Goal: Find specific page/section: Find specific page/section

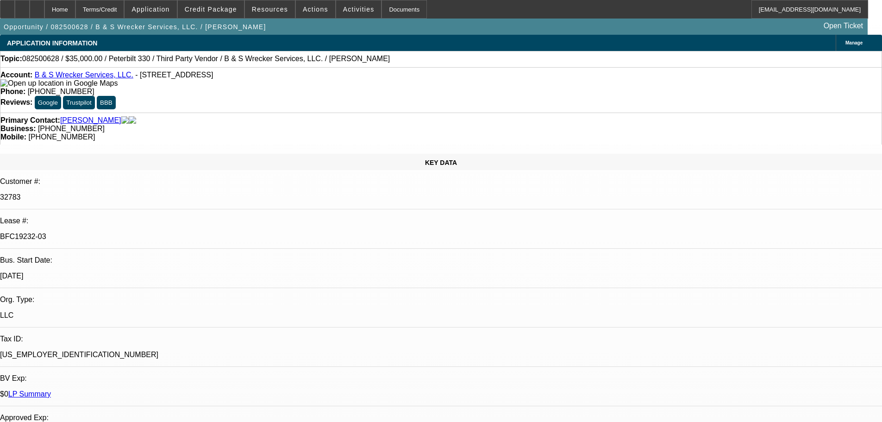
select select "0"
select select "6"
select select "0"
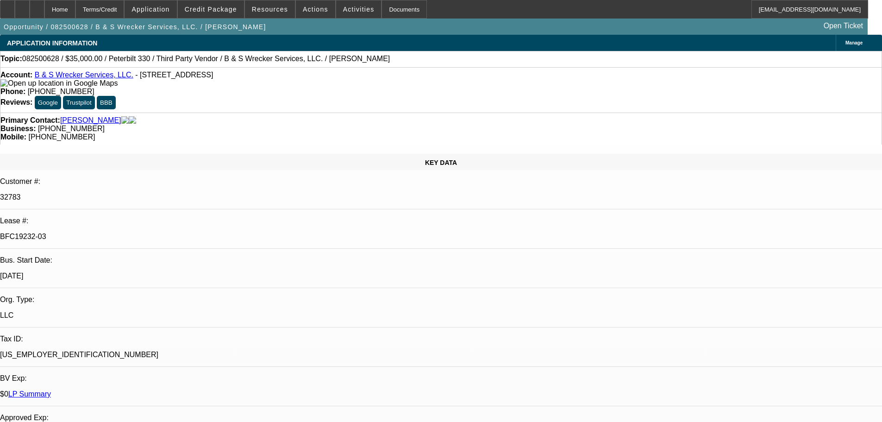
select select "0"
select select "6"
select select "0"
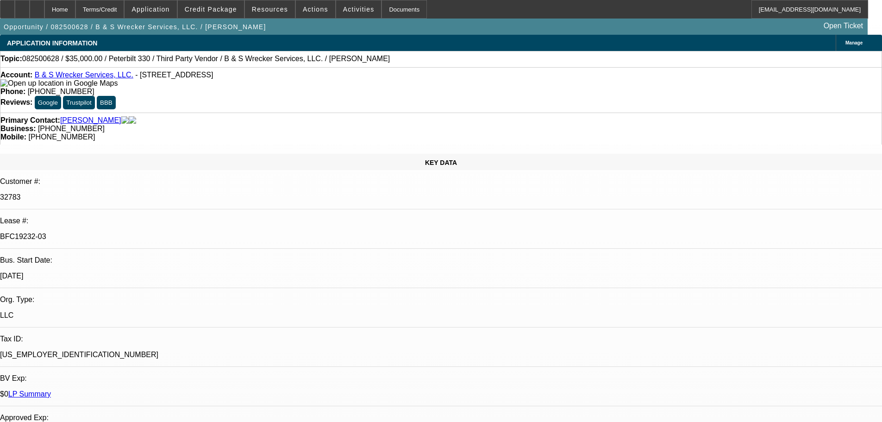
select select "0"
select select "6"
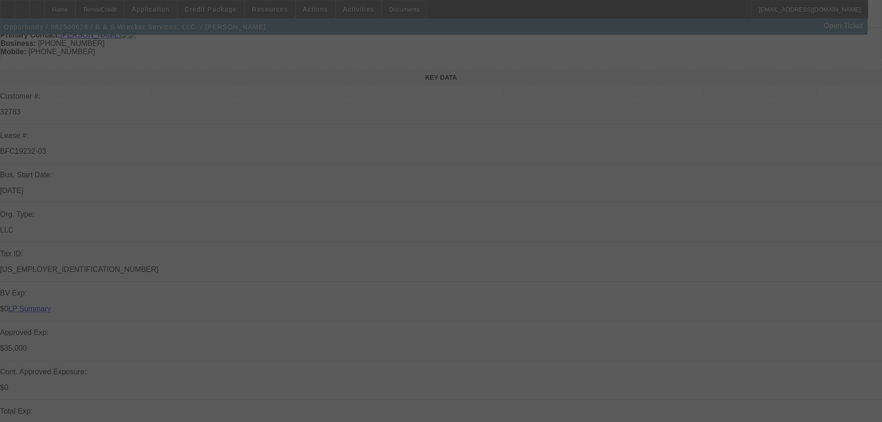
scroll to position [93, 0]
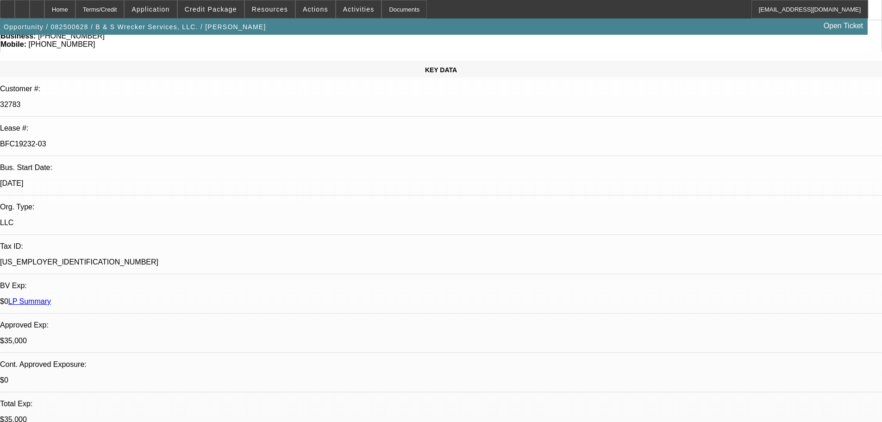
select select "0"
select select "6"
select select "0"
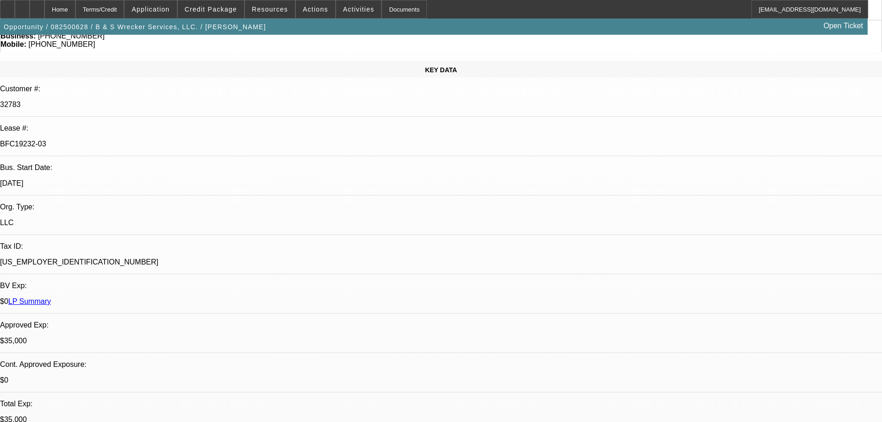
select select "0"
select select "6"
select select "0"
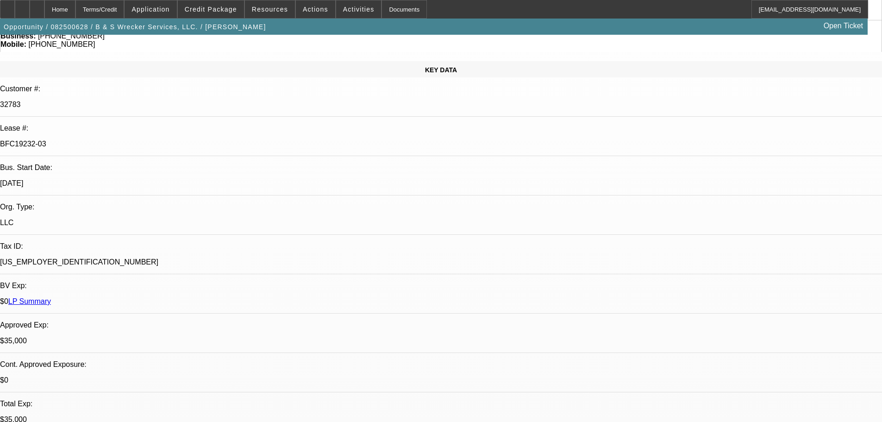
select select "0"
select select "6"
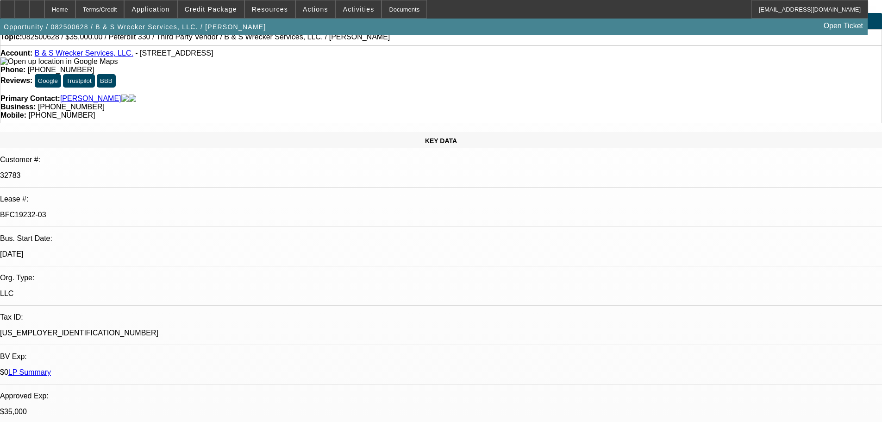
scroll to position [0, 0]
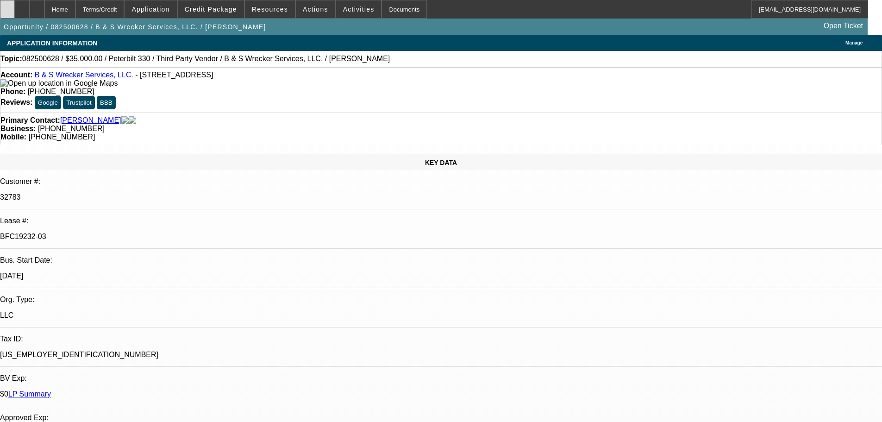
click at [13, 12] on div at bounding box center [7, 9] width 15 height 19
